Goal: Information Seeking & Learning: Compare options

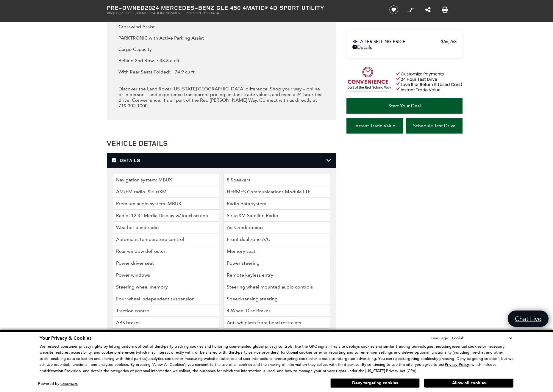
scroll to position [1310, 0]
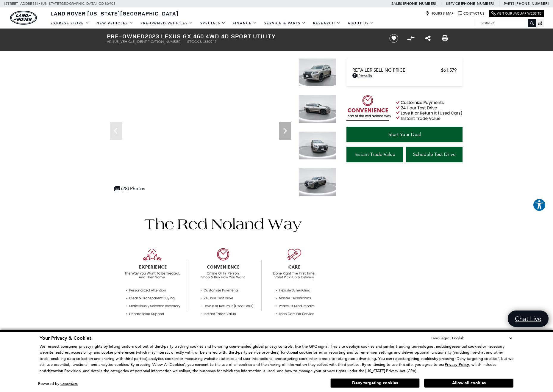
click at [314, 109] on img at bounding box center [318, 109] width 38 height 28
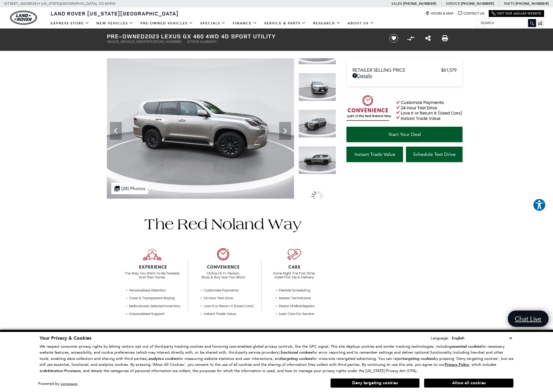
click at [322, 146] on img at bounding box center [318, 160] width 38 height 28
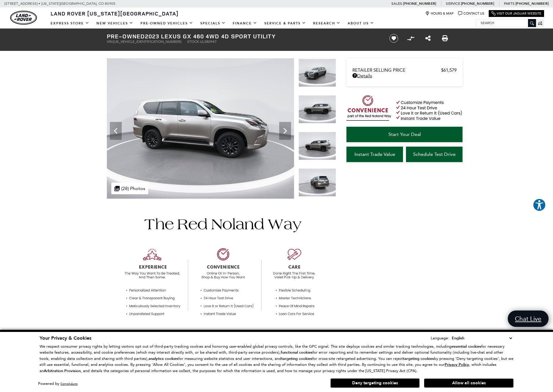
click at [320, 180] on img at bounding box center [318, 183] width 38 height 28
click at [326, 182] on img at bounding box center [318, 182] width 38 height 28
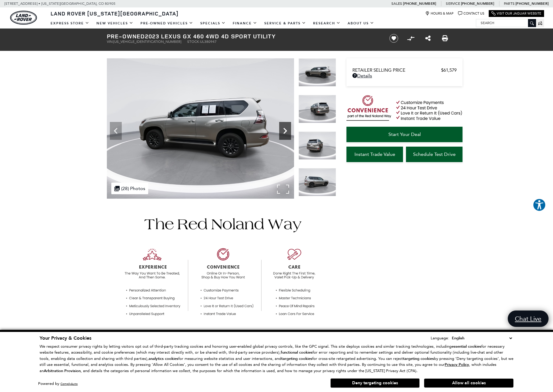
click at [289, 131] on icon "Next" at bounding box center [285, 131] width 12 height 12
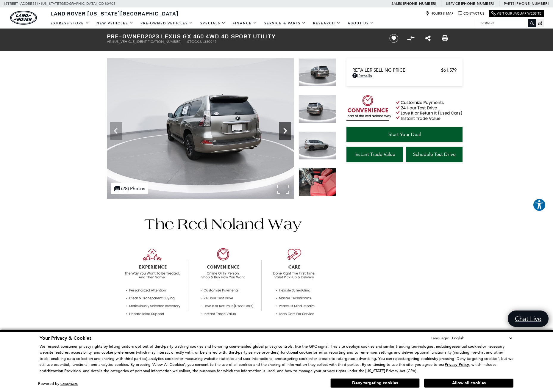
click at [289, 131] on icon "Next" at bounding box center [285, 131] width 12 height 12
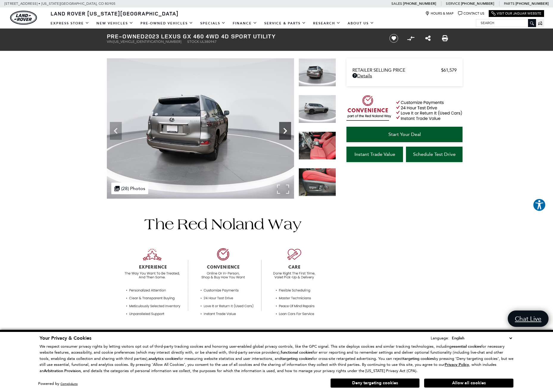
click at [289, 131] on icon "Next" at bounding box center [285, 131] width 12 height 12
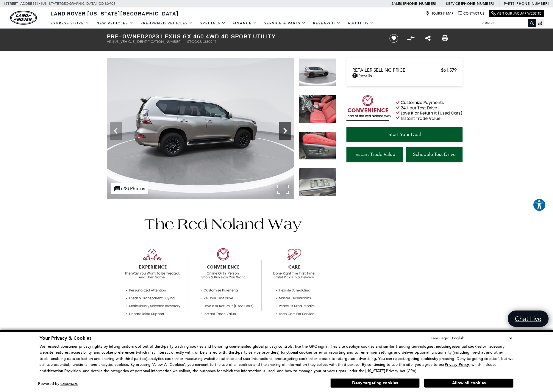
click at [289, 131] on icon "Next" at bounding box center [285, 131] width 12 height 12
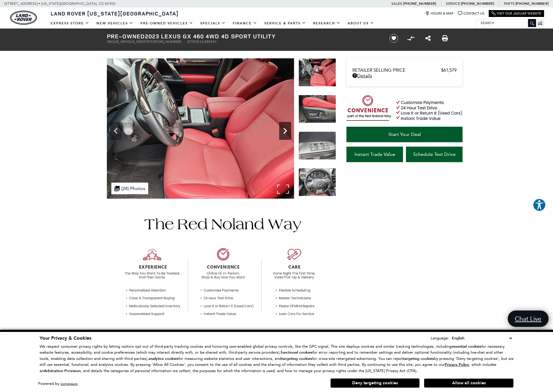
click at [289, 131] on icon "Next" at bounding box center [285, 131] width 12 height 12
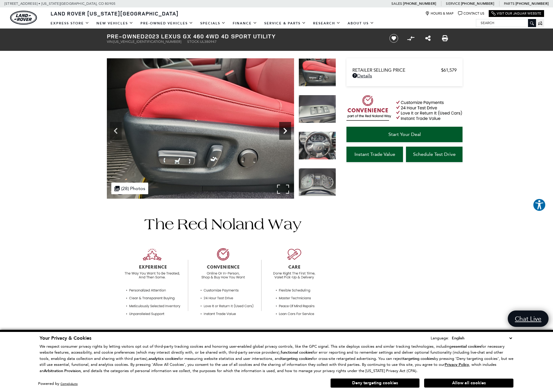
click at [289, 131] on icon "Next" at bounding box center [285, 131] width 12 height 12
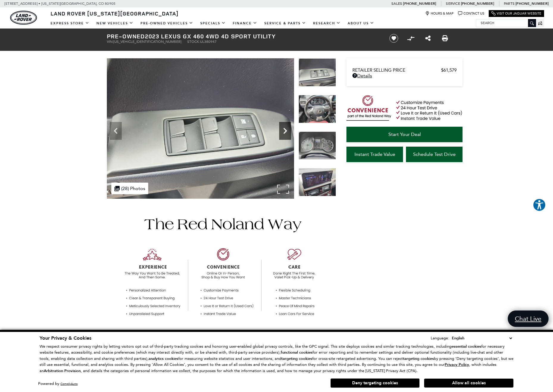
click at [289, 131] on icon "Next" at bounding box center [285, 131] width 12 height 12
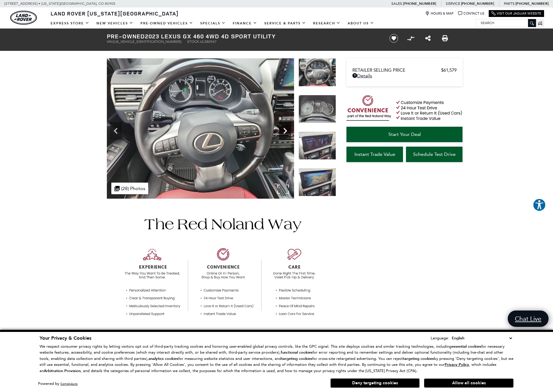
click at [289, 131] on icon "Next" at bounding box center [285, 131] width 12 height 12
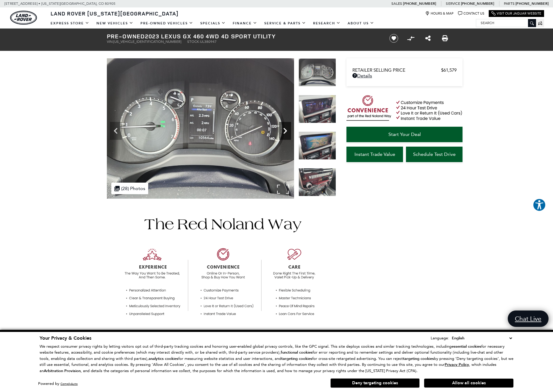
click at [289, 131] on icon "Next" at bounding box center [285, 131] width 12 height 12
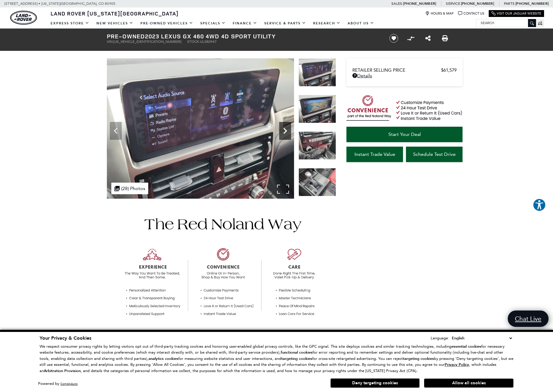
click at [289, 131] on icon "Next" at bounding box center [285, 131] width 12 height 12
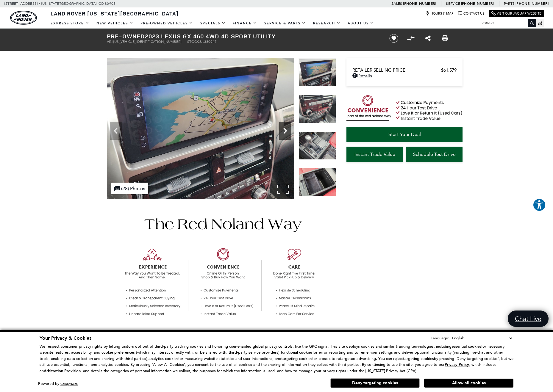
click at [289, 131] on icon "Next" at bounding box center [285, 131] width 12 height 12
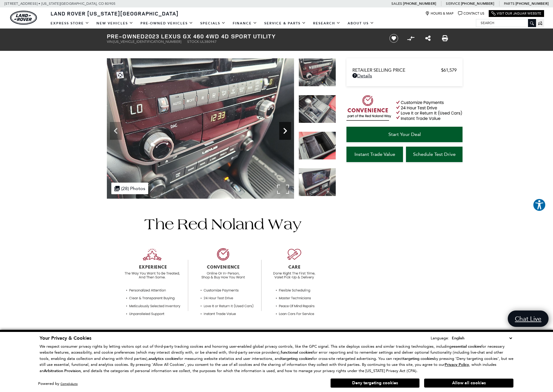
click at [289, 131] on icon "Next" at bounding box center [285, 131] width 12 height 12
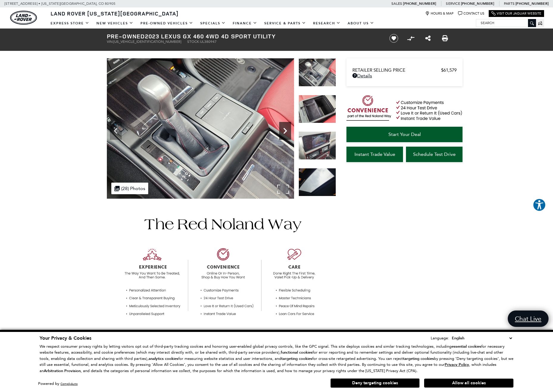
click at [289, 131] on icon "Next" at bounding box center [285, 131] width 12 height 12
